Goal: Navigation & Orientation: Find specific page/section

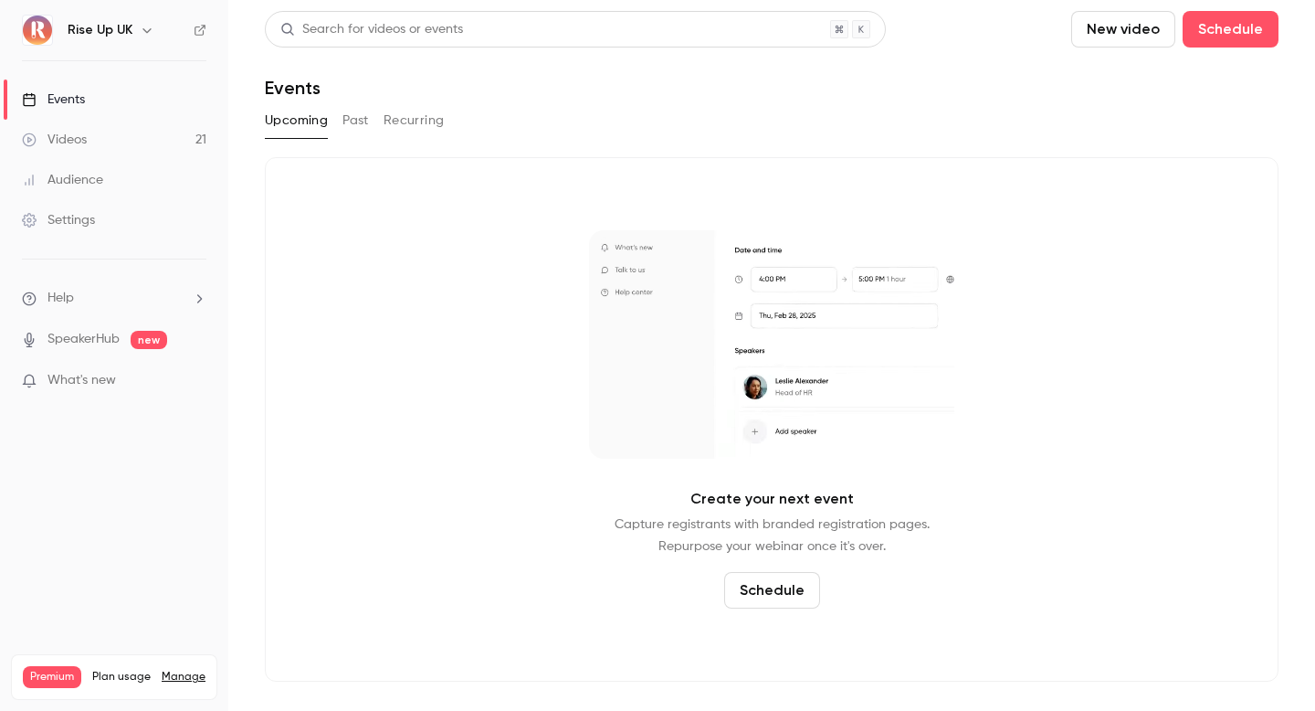
click at [174, 142] on link "Videos 21" at bounding box center [114, 140] width 228 height 40
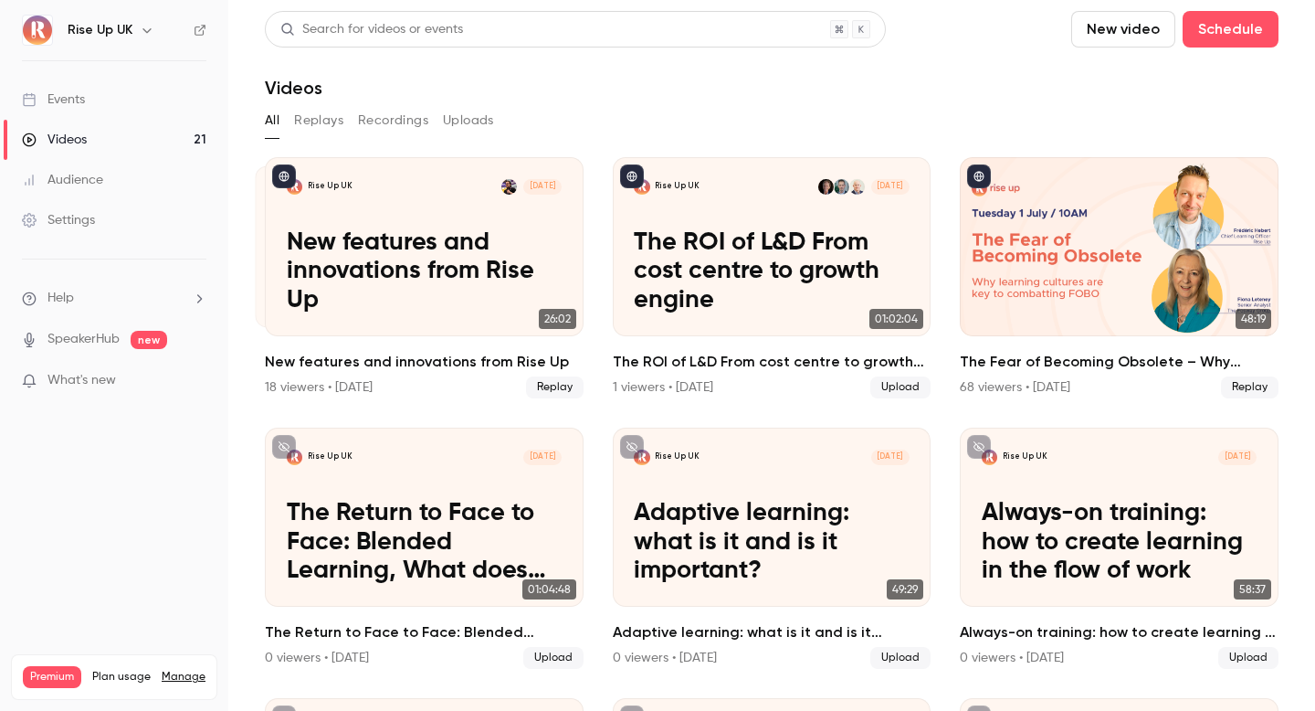
click at [136, 21] on button "button" at bounding box center [147, 30] width 22 height 22
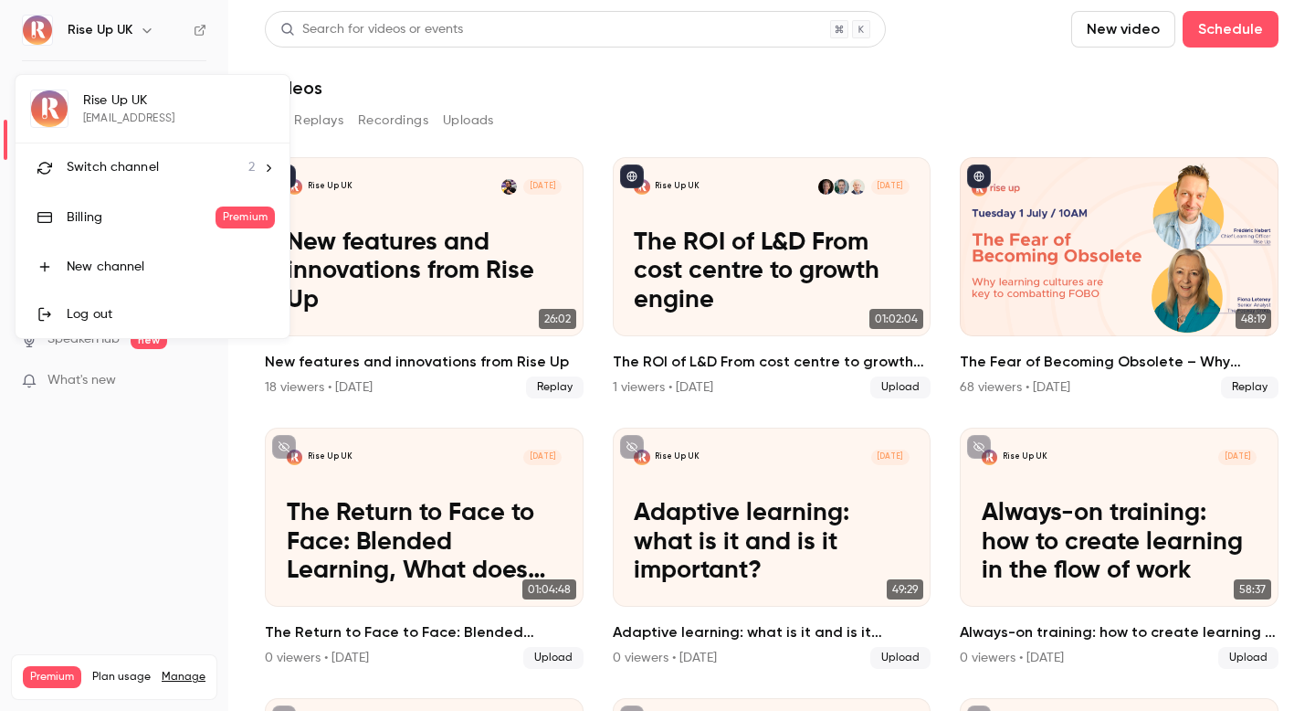
click at [157, 162] on div "Switch channel 2" at bounding box center [161, 167] width 188 height 19
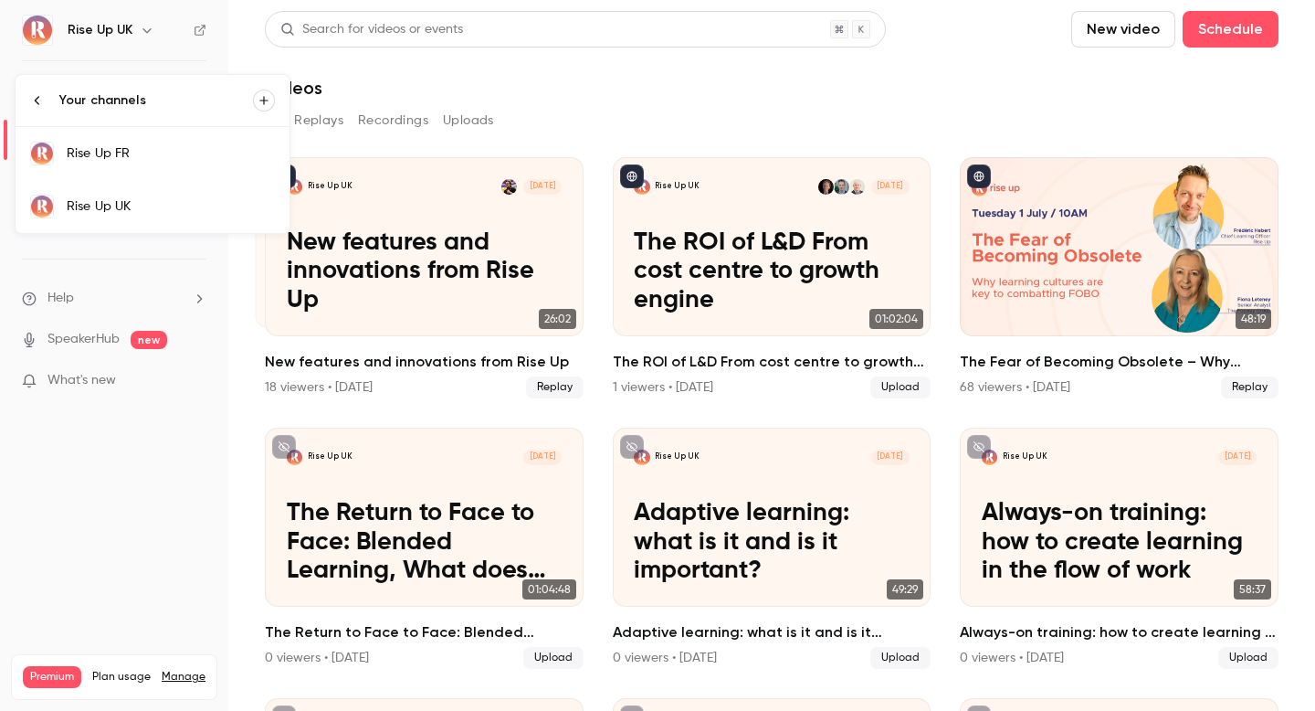
click at [153, 154] on div "Rise Up FR" at bounding box center [171, 153] width 208 height 18
